Goal: Task Accomplishment & Management: Manage account settings

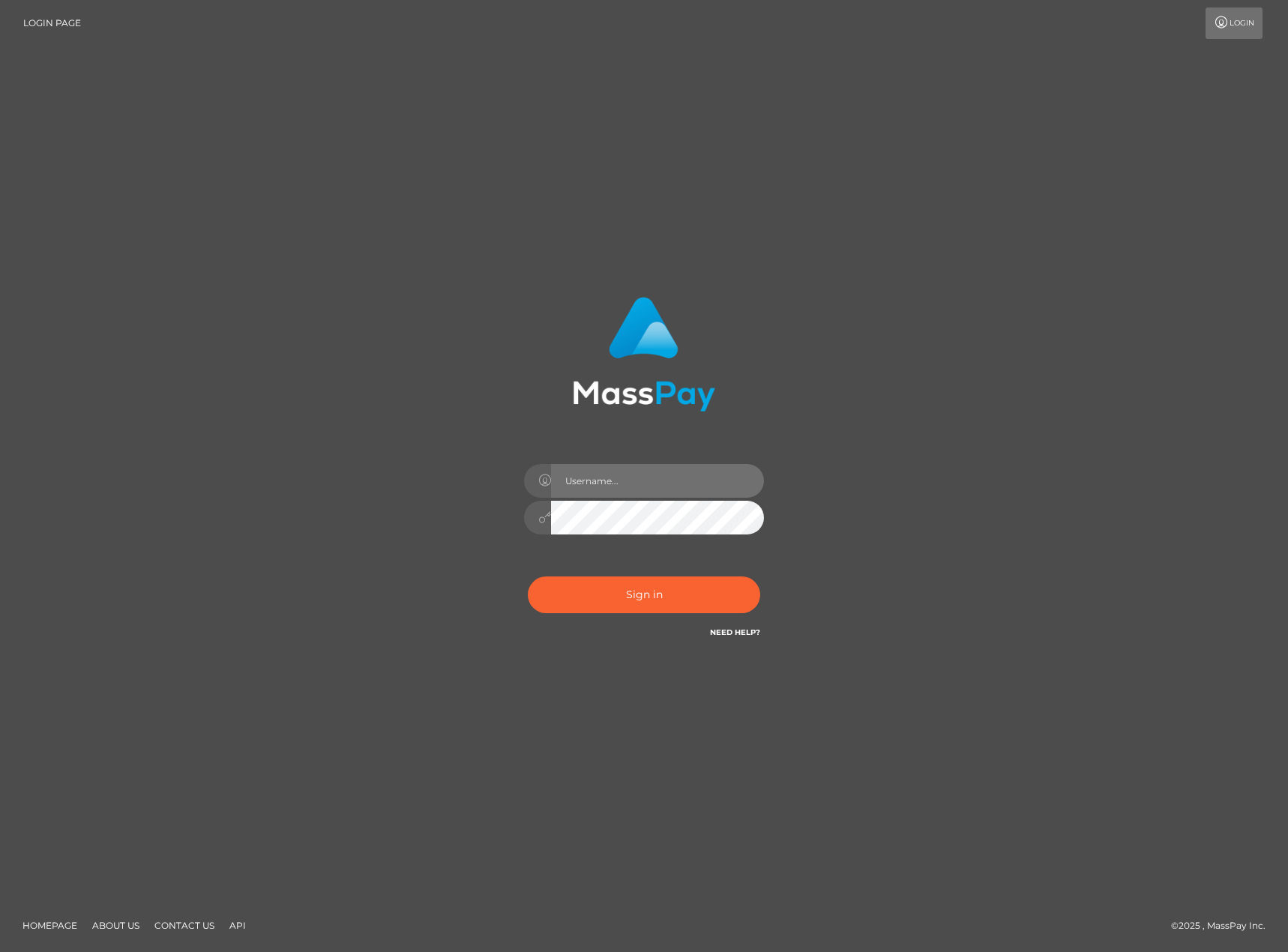
click at [660, 485] on input "text" at bounding box center [657, 481] width 213 height 34
click at [976, 391] on div "Sign in" at bounding box center [644, 476] width 854 height 382
click at [683, 480] on input "text" at bounding box center [657, 481] width 213 height 34
type input "Shany.Luminary"
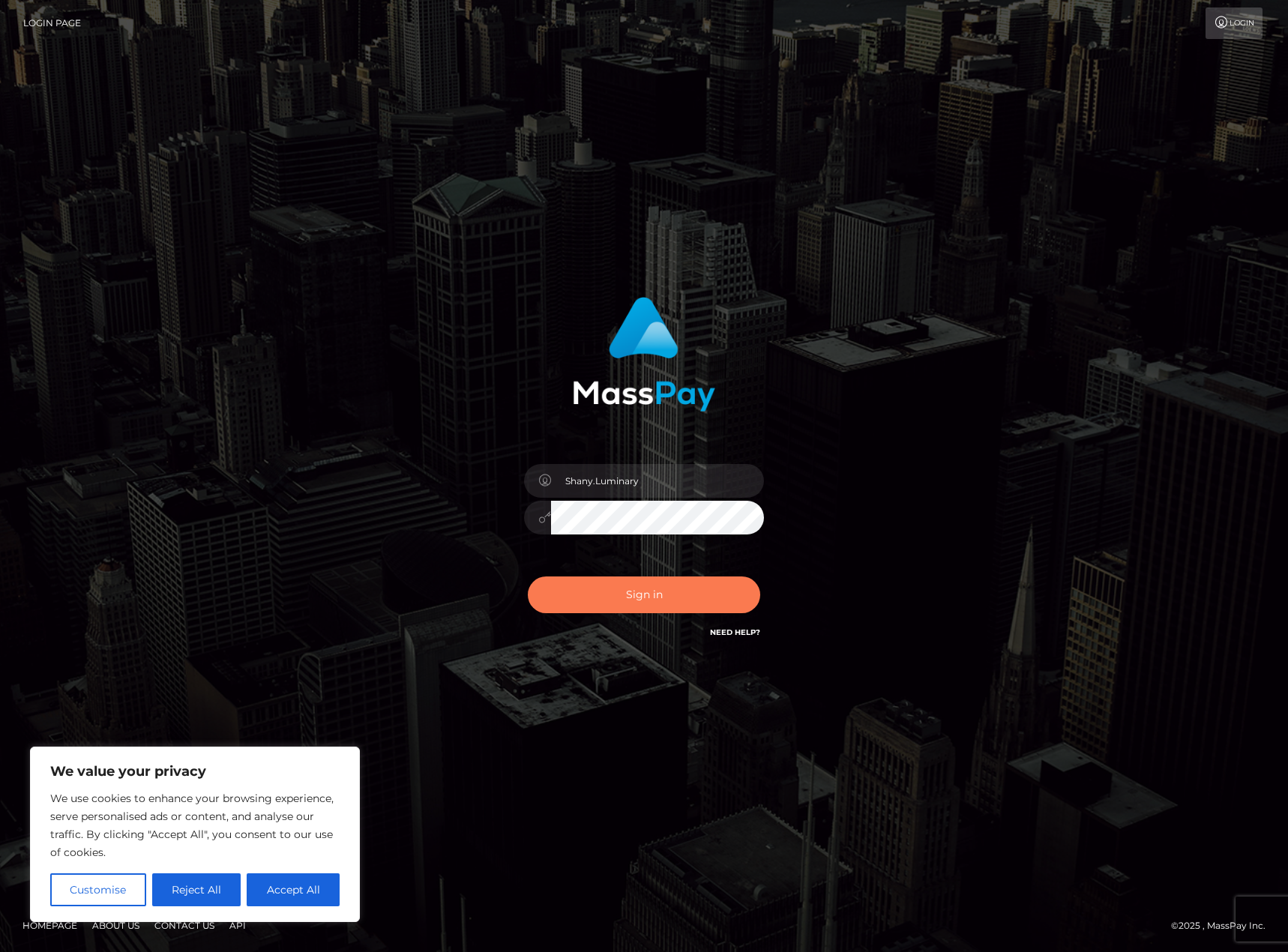
click at [630, 604] on button "Sign in" at bounding box center [643, 594] width 232 height 37
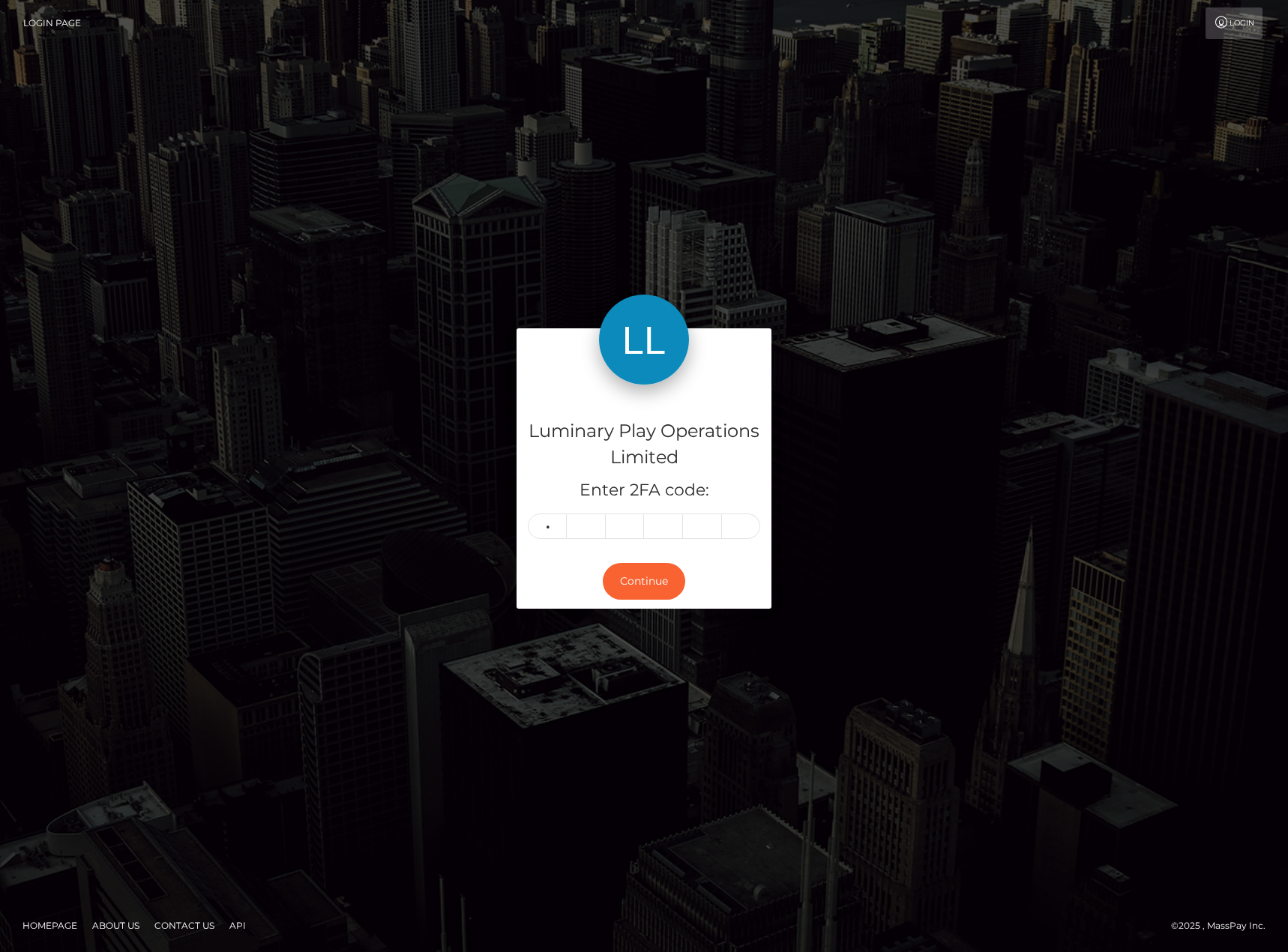
type input "6"
type input "2"
type input "6"
type input "0"
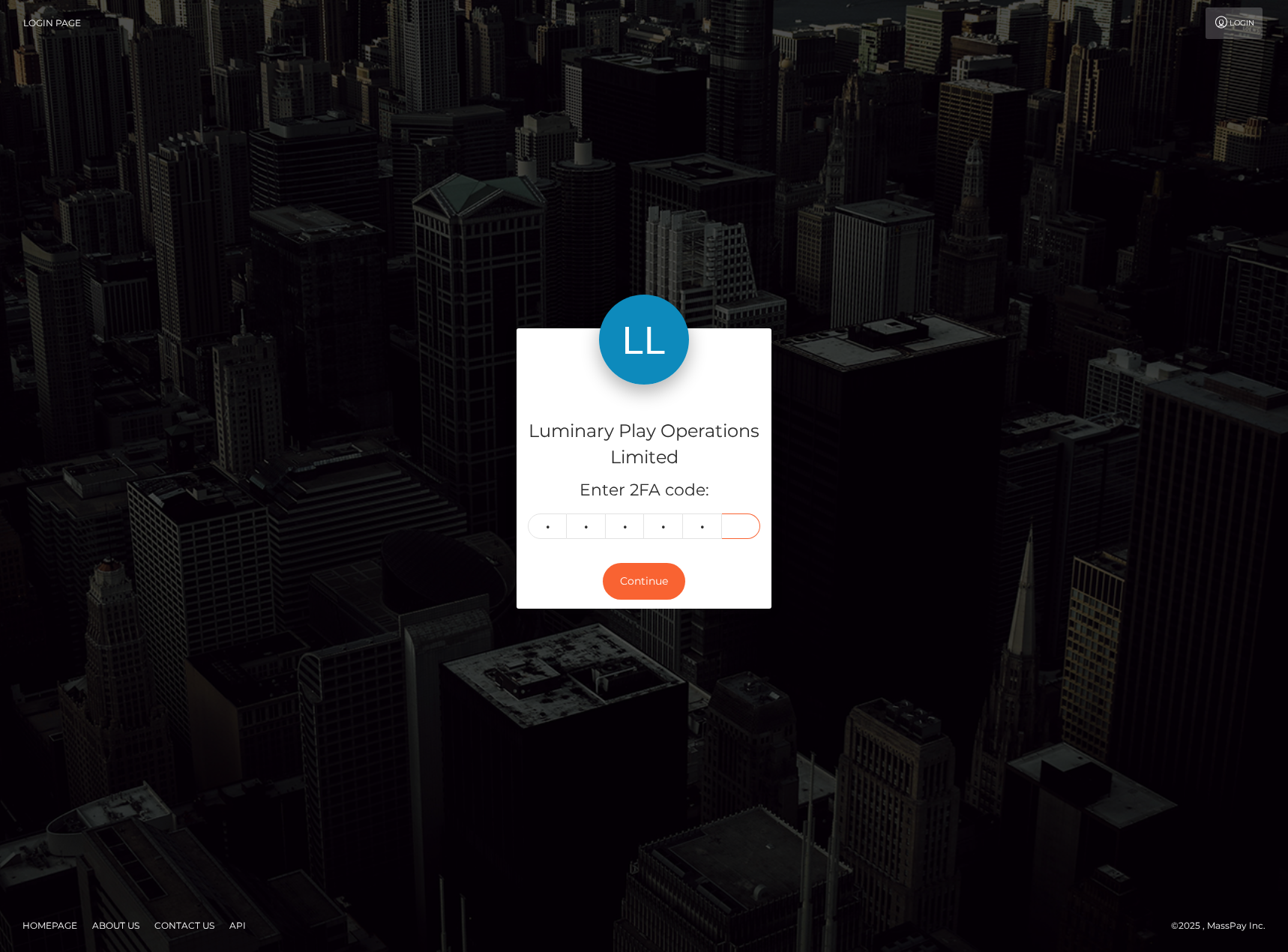
type input "5"
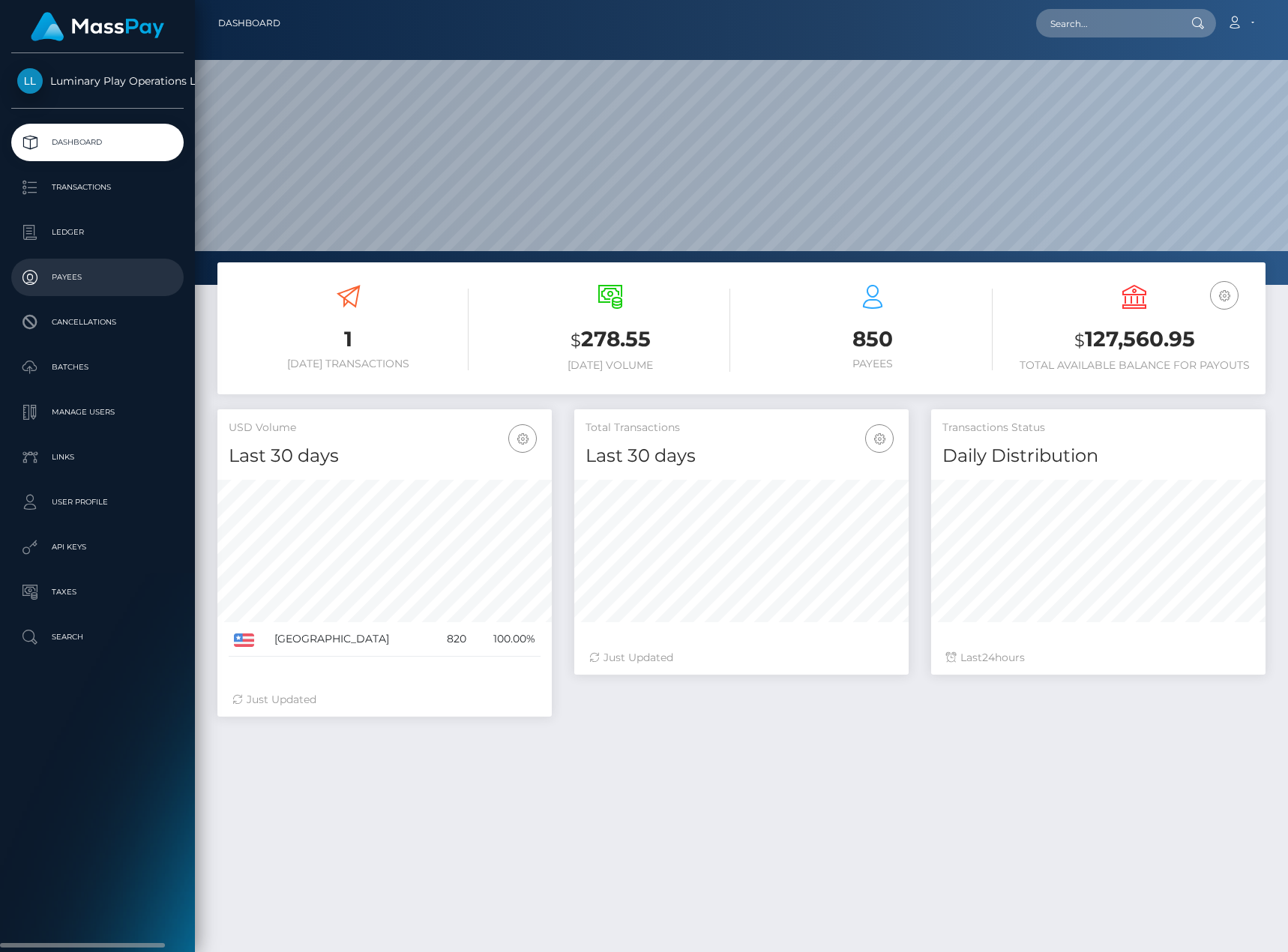
scroll to position [266, 334]
click at [61, 227] on p "Ledger" at bounding box center [97, 232] width 160 height 22
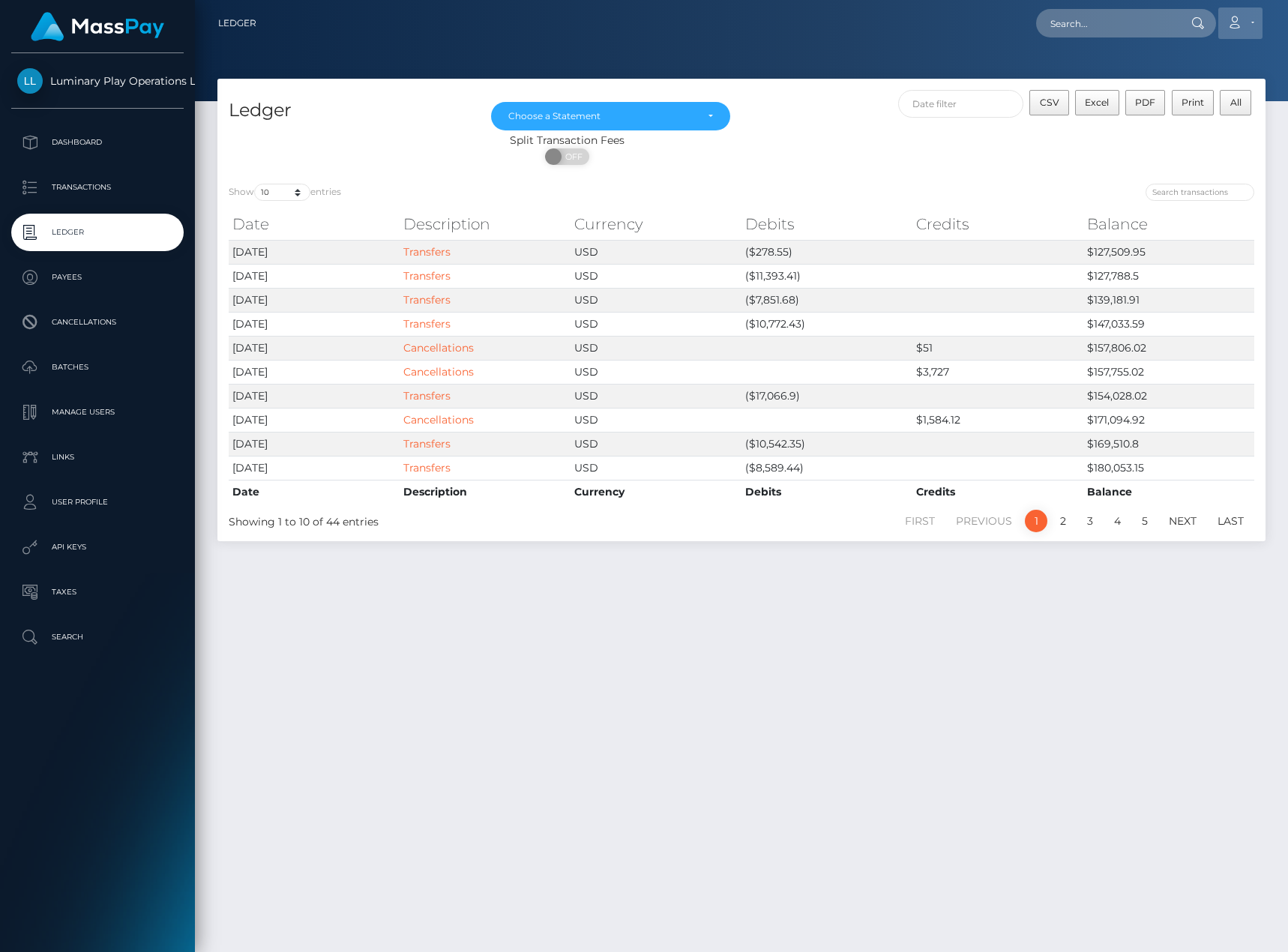
click at [1241, 21] on icon at bounding box center [1234, 21] width 16 height 12
click at [1191, 94] on link "Logout" at bounding box center [1205, 96] width 120 height 28
